Goal: Navigation & Orientation: Find specific page/section

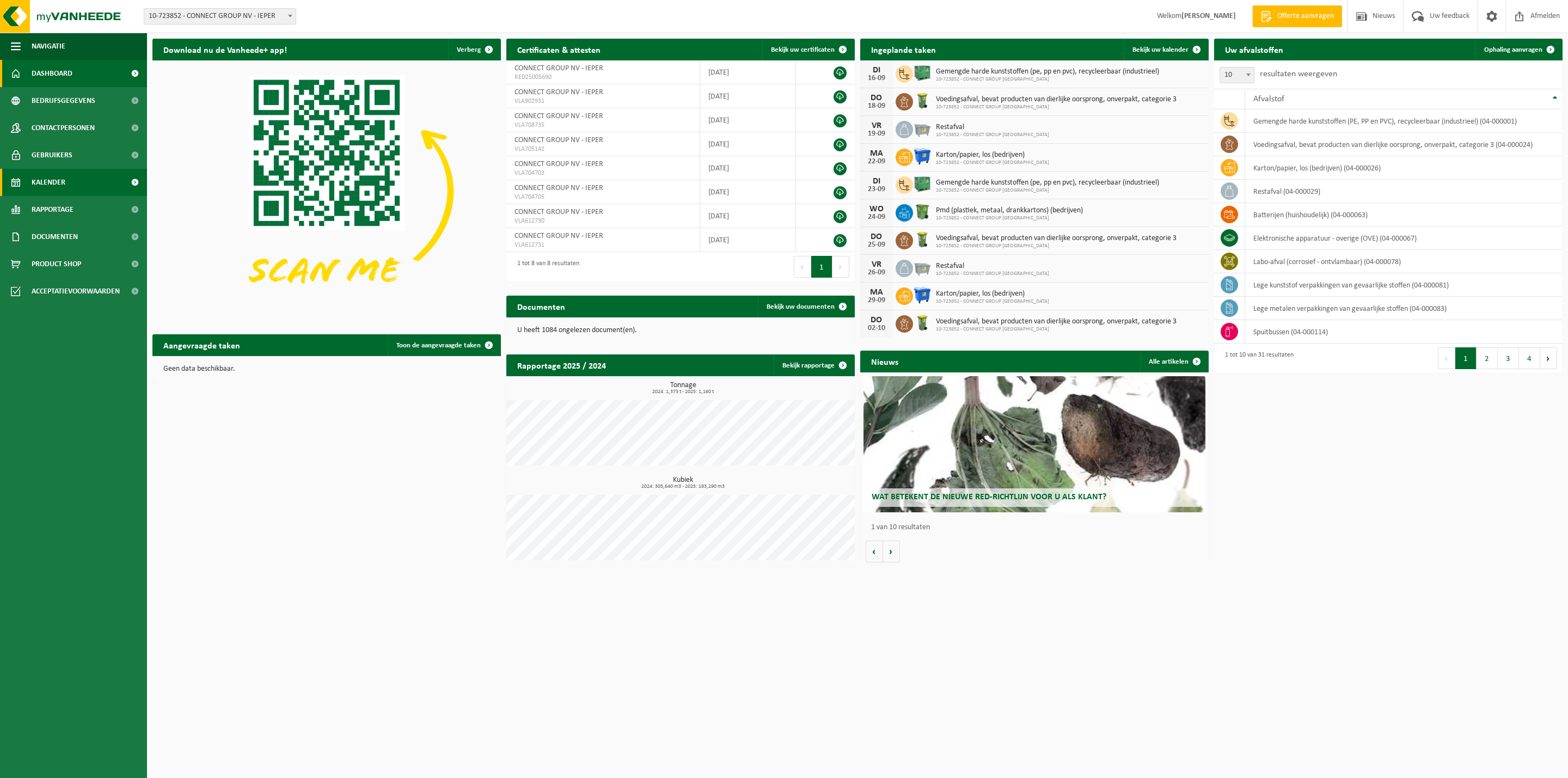
click at [29, 180] on link "Kalender" at bounding box center [73, 183] width 147 height 27
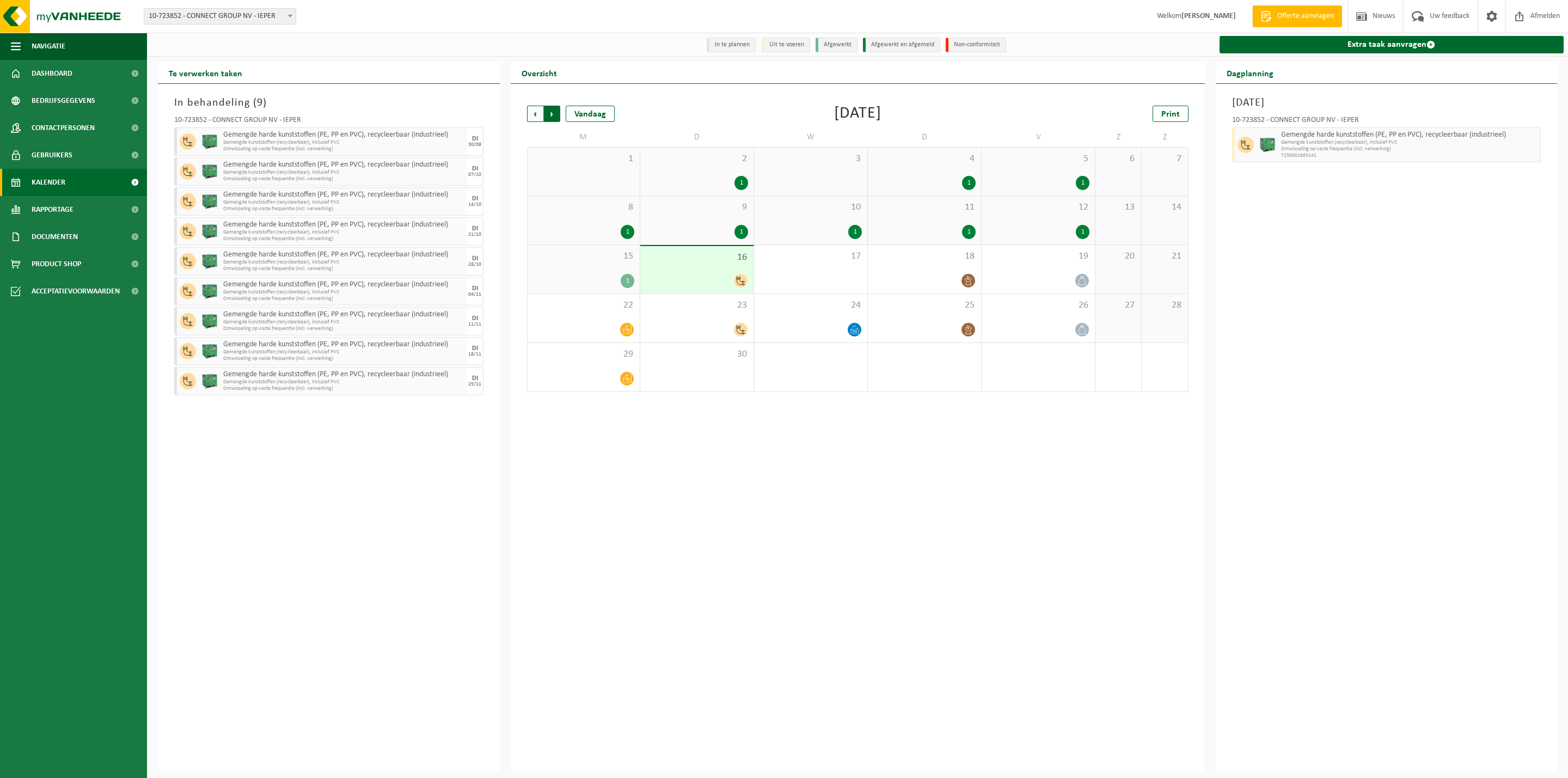
click at [535, 111] on span "Vorige" at bounding box center [535, 113] width 16 height 16
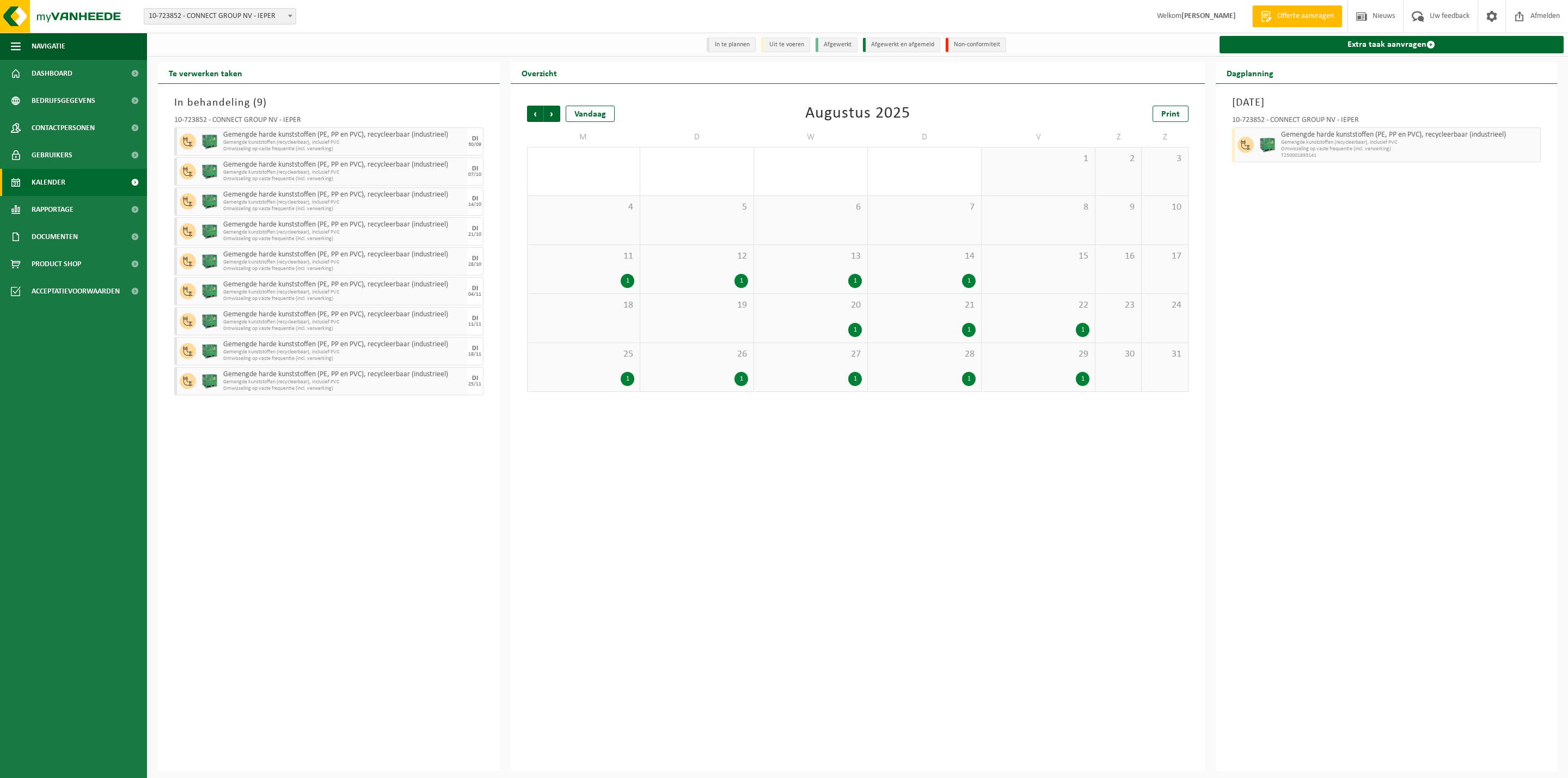
click at [1069, 320] on div "22 1" at bounding box center [1038, 318] width 113 height 49
click at [1066, 355] on span "29" at bounding box center [1038, 354] width 102 height 12
click at [603, 266] on div "11 1" at bounding box center [584, 269] width 113 height 49
click at [603, 324] on div "18" at bounding box center [584, 318] width 113 height 49
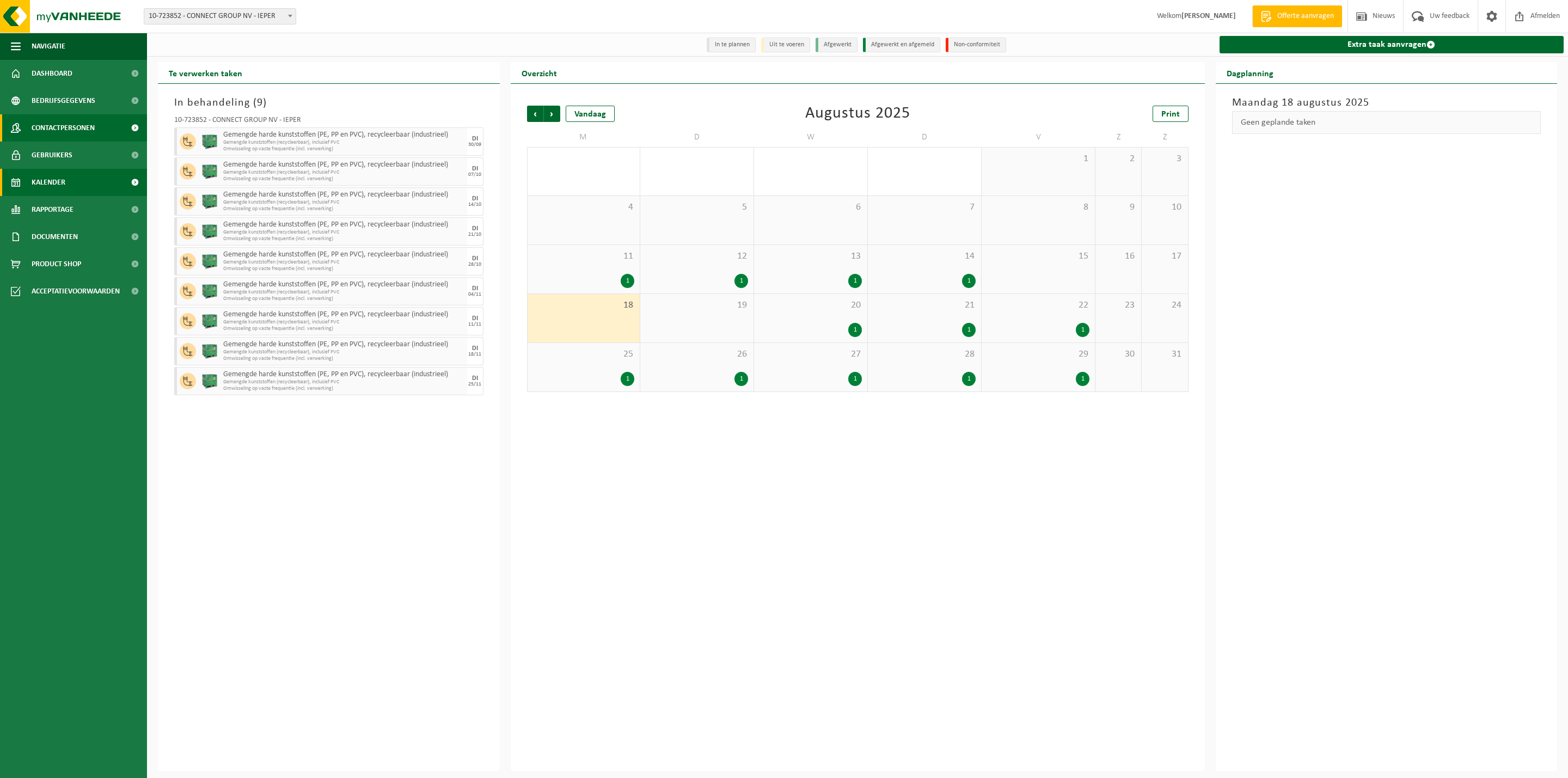
click at [43, 122] on span "Contactpersonen" at bounding box center [63, 128] width 63 height 27
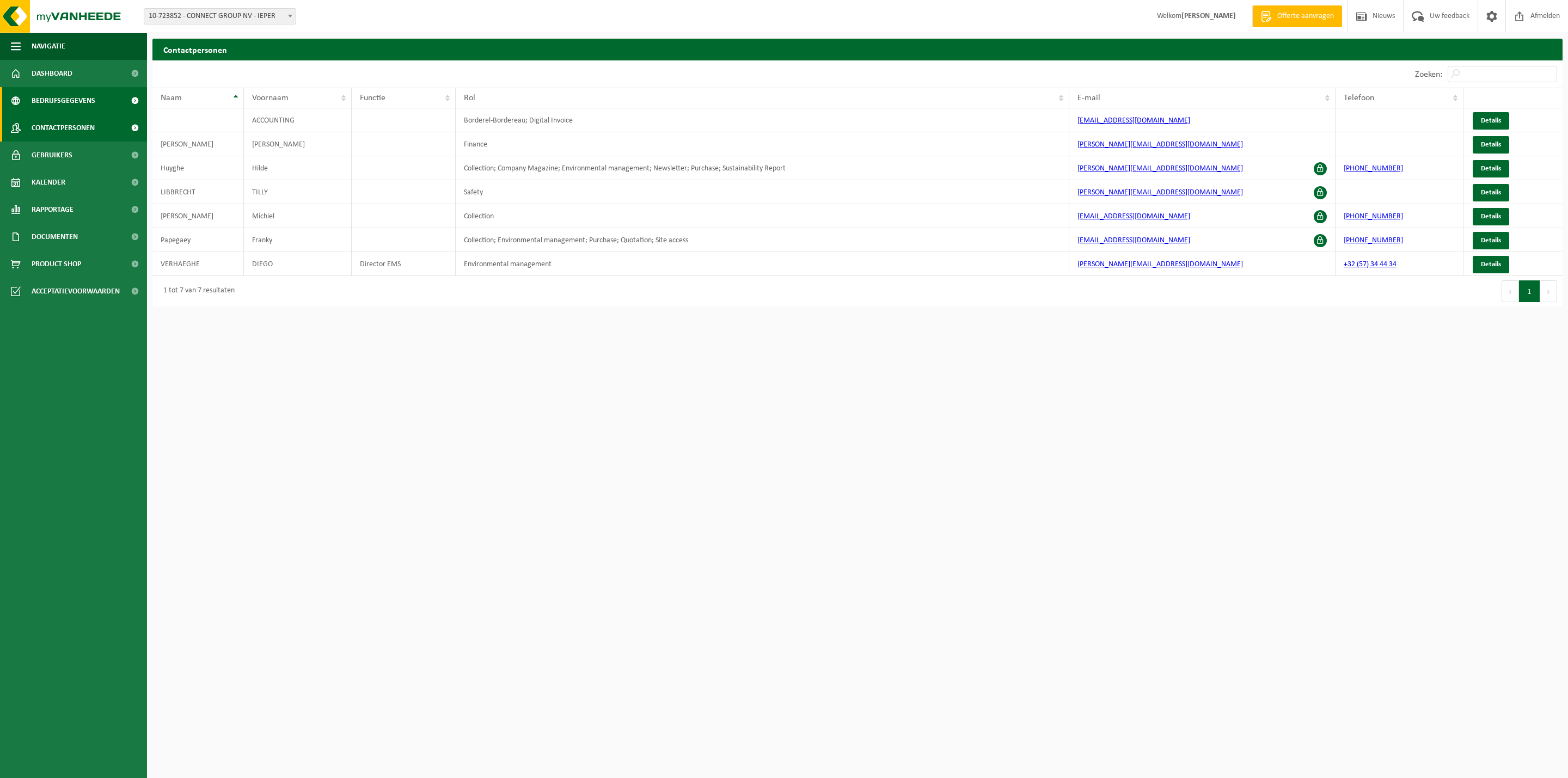
click at [43, 103] on span "Bedrijfsgegevens" at bounding box center [63, 101] width 63 height 27
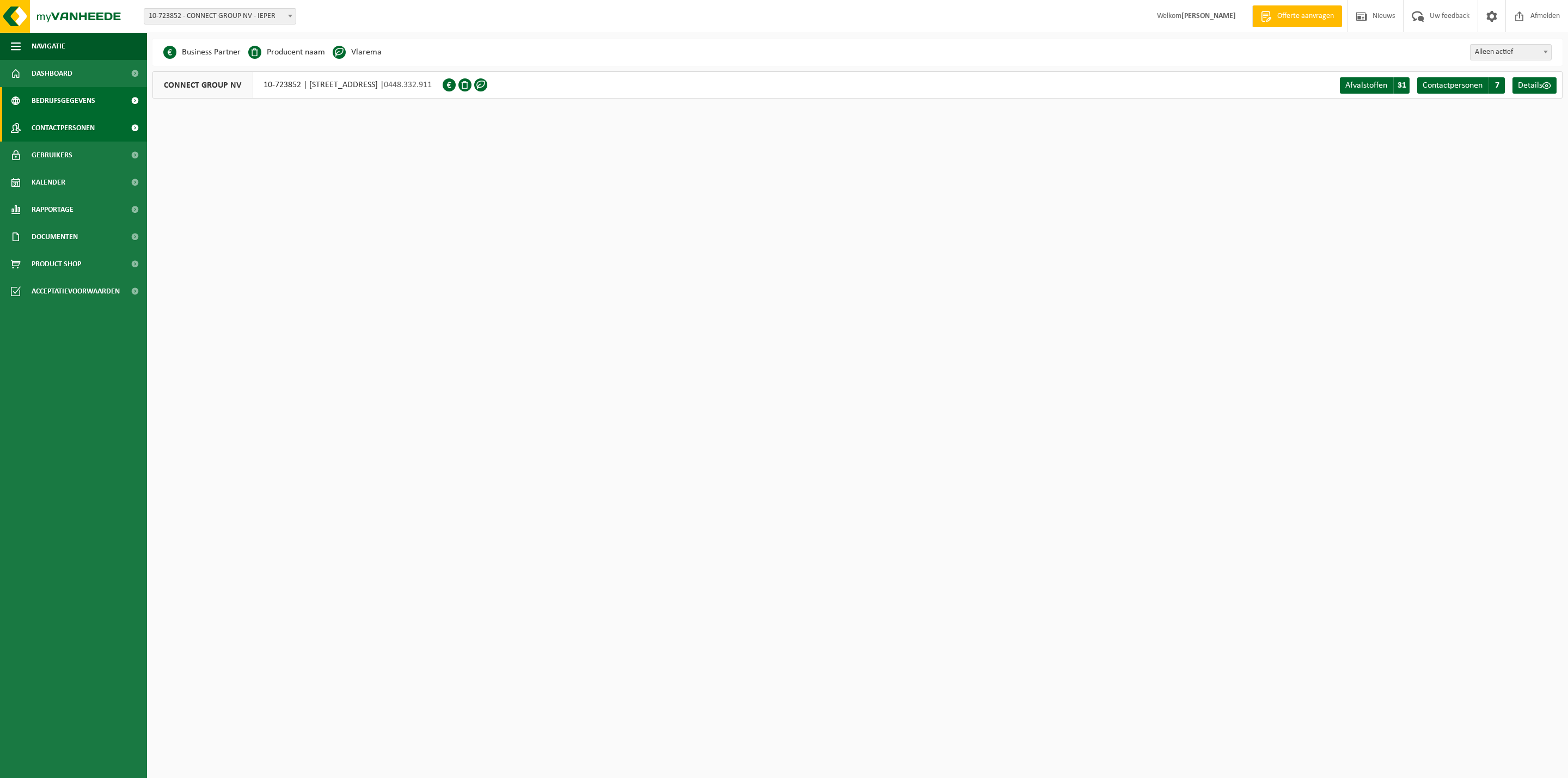
click at [50, 129] on span "Contactpersonen" at bounding box center [63, 128] width 63 height 27
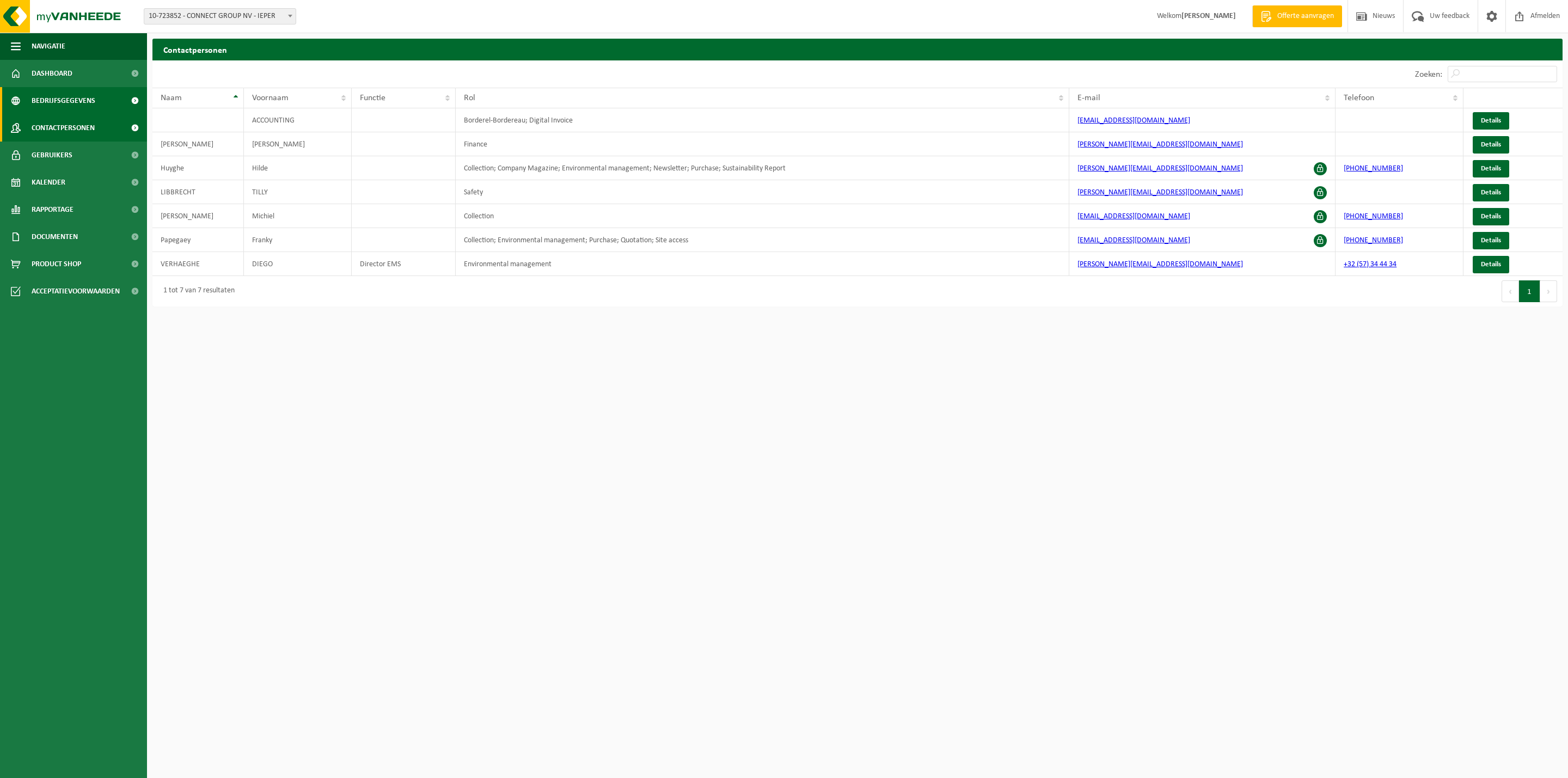
click at [52, 102] on span "Bedrijfsgegevens" at bounding box center [63, 101] width 63 height 27
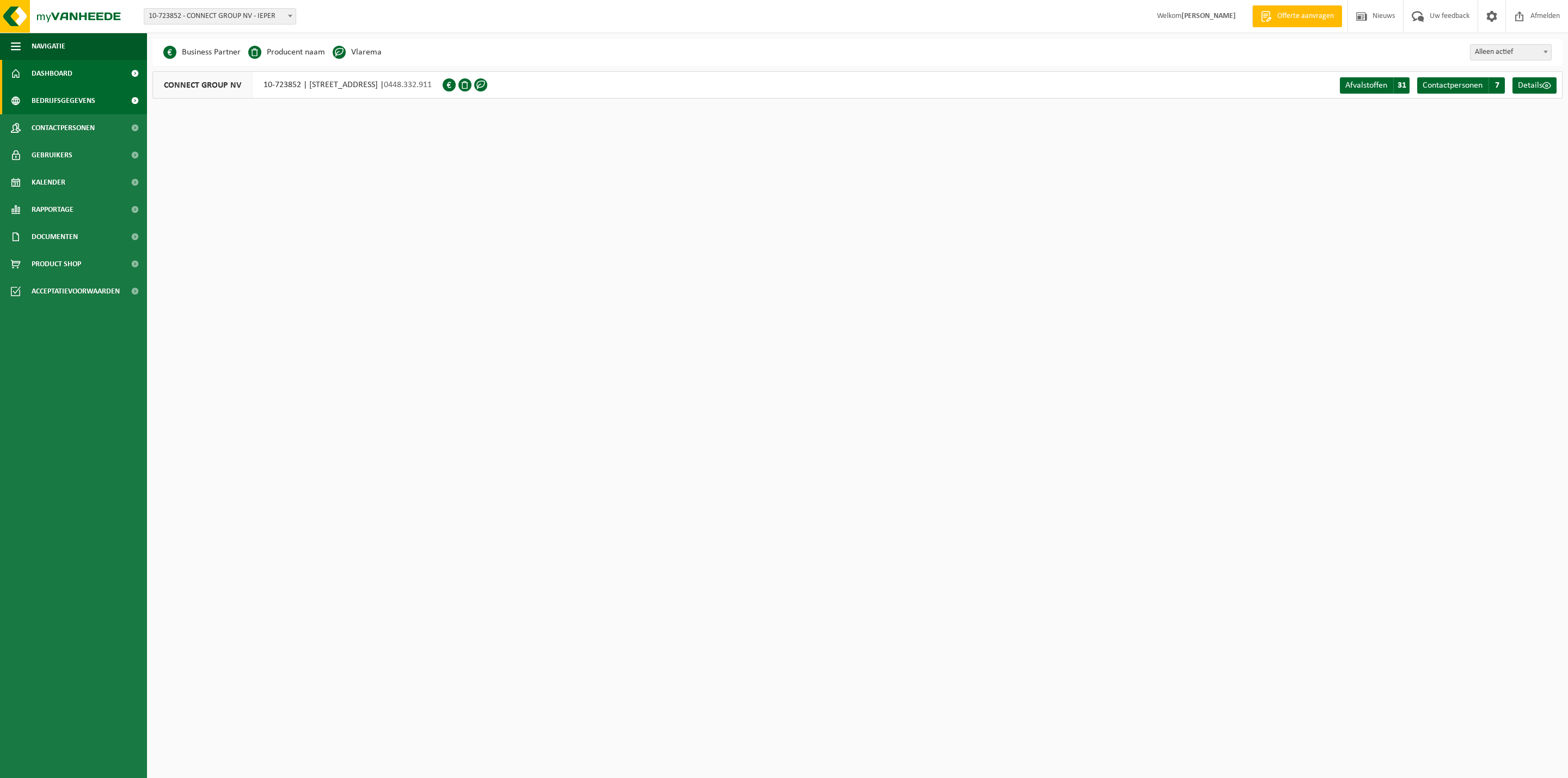
click at [45, 67] on span "Dashboard" at bounding box center [52, 74] width 41 height 27
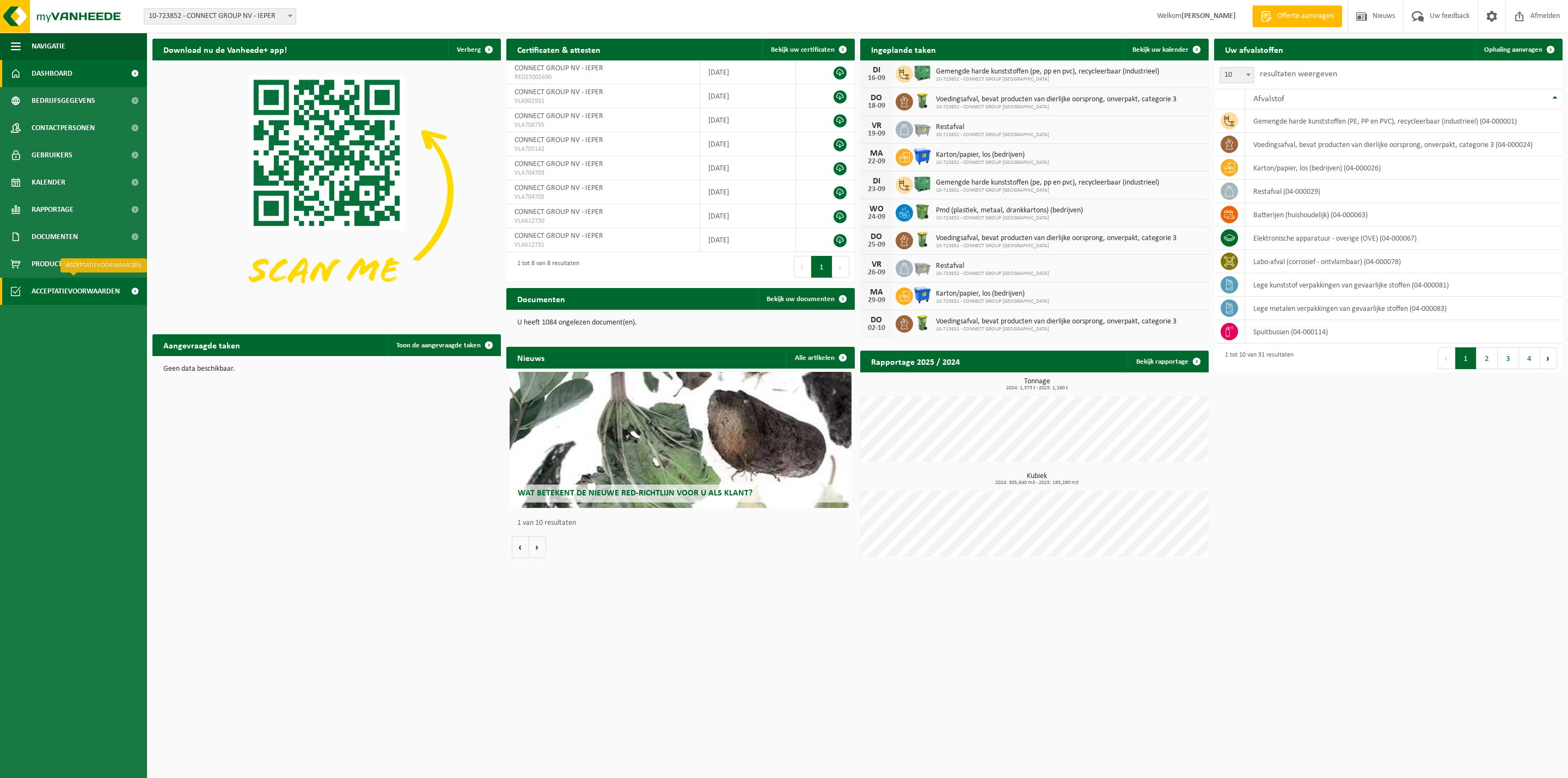
click at [51, 296] on span "Acceptatievoorwaarden" at bounding box center [76, 291] width 88 height 27
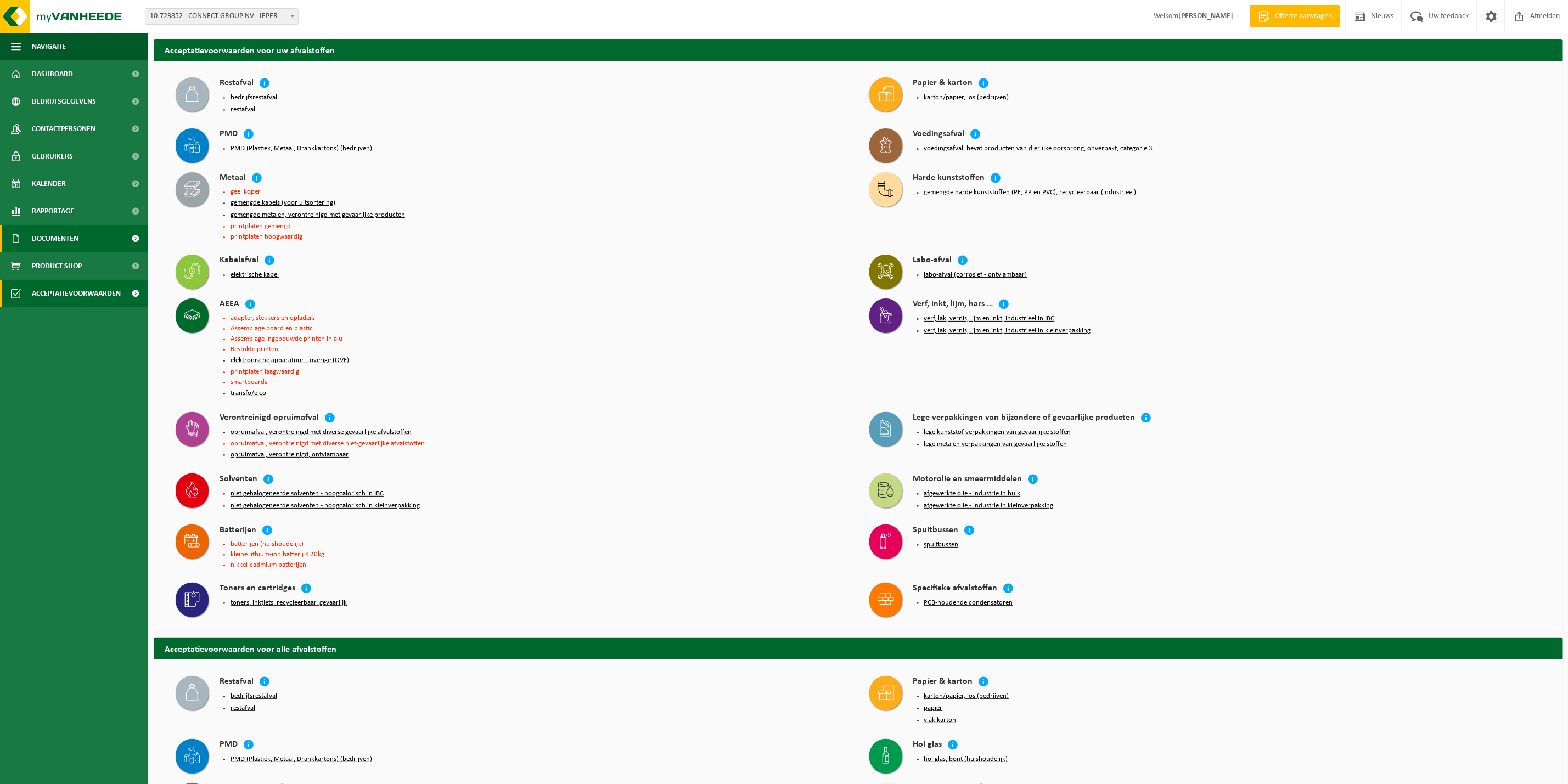
click at [52, 243] on span "Documenten" at bounding box center [55, 239] width 46 height 27
